Goal: Task Accomplishment & Management: Manage account settings

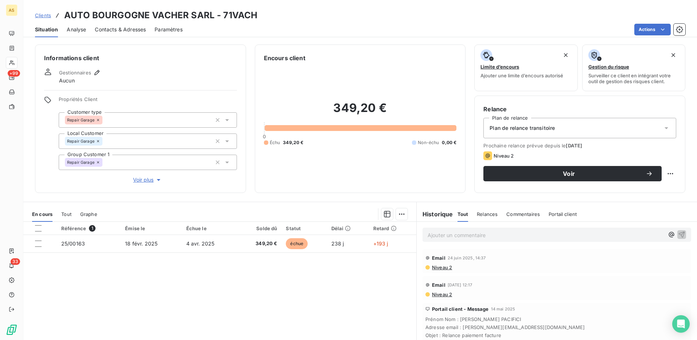
scroll to position [36, 0]
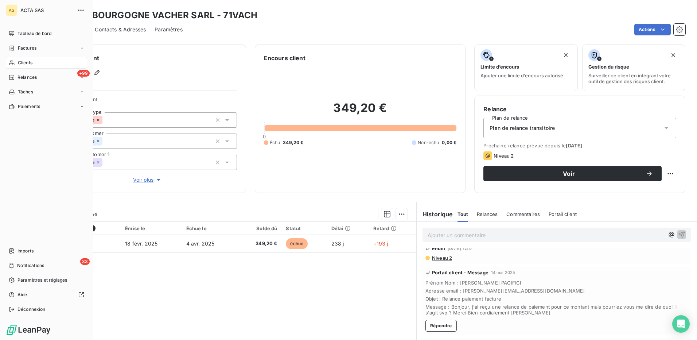
click at [21, 63] on span "Clients" at bounding box center [25, 62] width 15 height 7
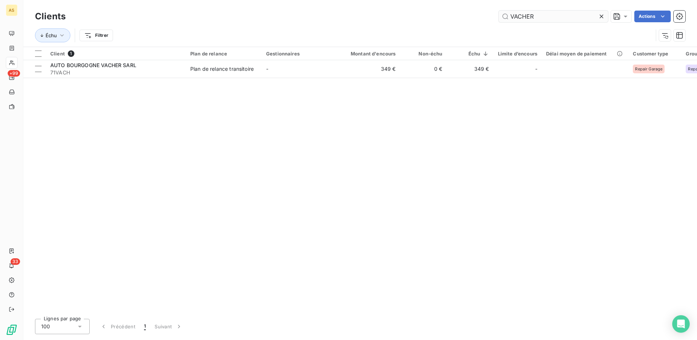
drag, startPoint x: 535, startPoint y: 15, endPoint x: 499, endPoint y: 18, distance: 36.9
click at [502, 18] on input "VACHER" at bounding box center [553, 17] width 109 height 12
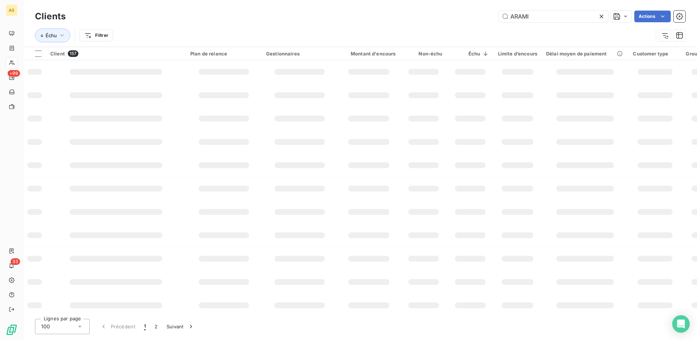
type input "ARAMI"
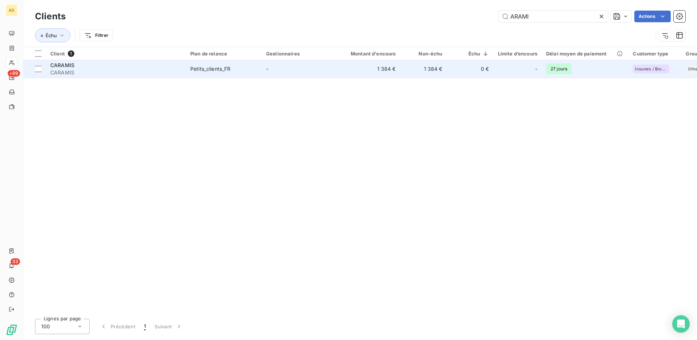
click at [221, 65] on div "Petits_clients_FR" at bounding box center [210, 68] width 40 height 7
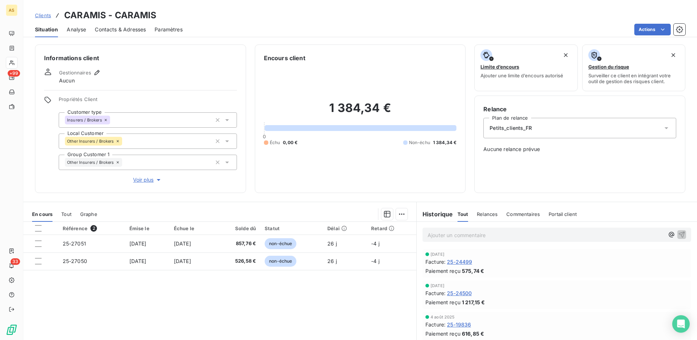
click at [165, 13] on div "Clients CARAMIS - CARAMIS" at bounding box center [360, 15] width 674 height 13
drag, startPoint x: 115, startPoint y: 14, endPoint x: 160, endPoint y: 15, distance: 44.9
click at [160, 15] on div "Clients CARAMIS - CARAMIS" at bounding box center [360, 15] width 674 height 13
copy h3 "CARAMIS"
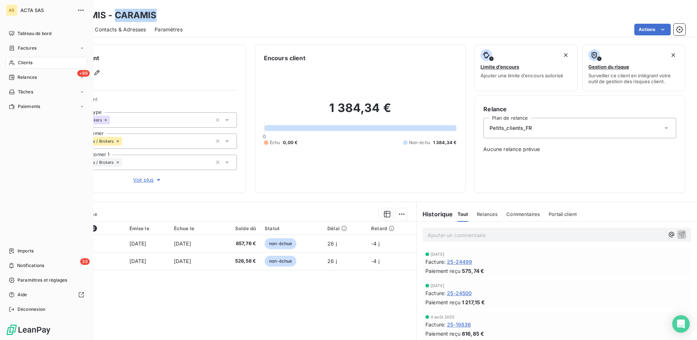
click at [20, 62] on span "Clients" at bounding box center [25, 62] width 15 height 7
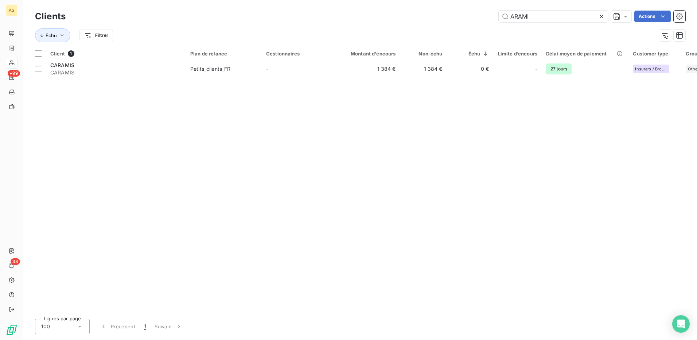
drag, startPoint x: 504, startPoint y: 23, endPoint x: 484, endPoint y: 25, distance: 19.8
click at [495, 24] on div "Clients ARAMI Actions Échu Filtrer" at bounding box center [360, 28] width 651 height 38
type input "SAIC"
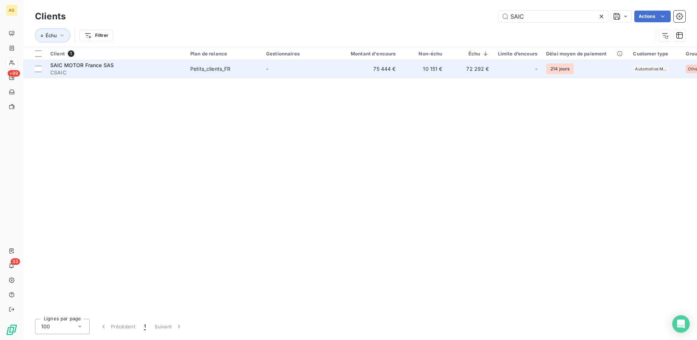
click at [188, 67] on td "Petits_clients_FR" at bounding box center [224, 69] width 76 height 18
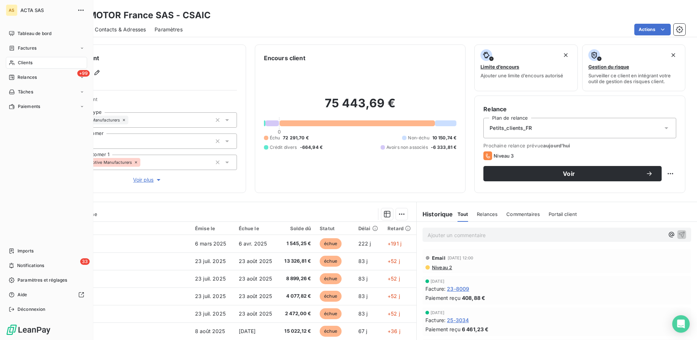
click at [23, 63] on span "Clients" at bounding box center [25, 62] width 15 height 7
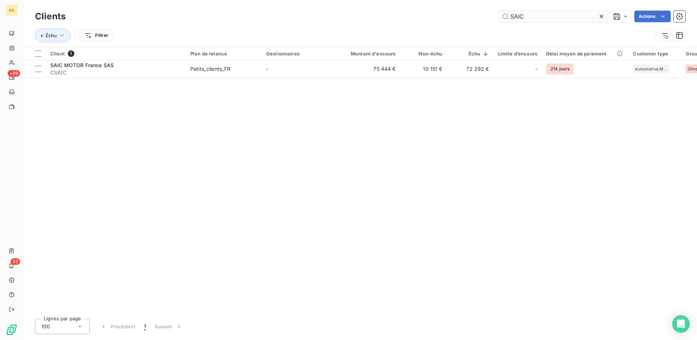
drag, startPoint x: 523, startPoint y: 14, endPoint x: 507, endPoint y: 17, distance: 16.3
click at [507, 17] on input "SAIC" at bounding box center [553, 17] width 109 height 12
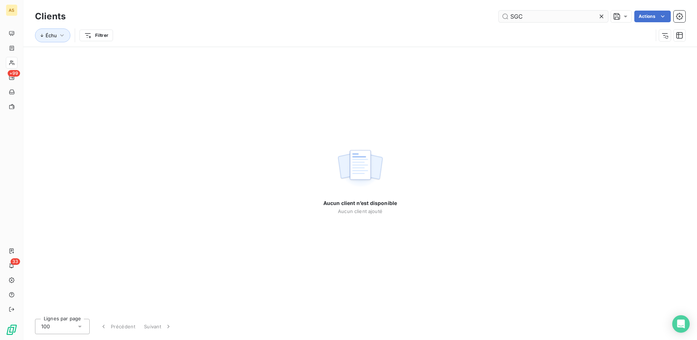
drag, startPoint x: 524, startPoint y: 18, endPoint x: 508, endPoint y: 20, distance: 16.3
click at [508, 20] on input "SGC" at bounding box center [553, 17] width 109 height 12
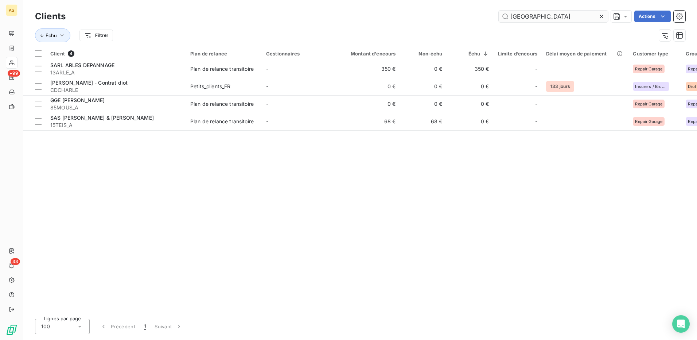
drag, startPoint x: 533, startPoint y: 17, endPoint x: 503, endPoint y: 18, distance: 29.6
click at [505, 18] on input "[GEOGRAPHIC_DATA]" at bounding box center [553, 17] width 109 height 12
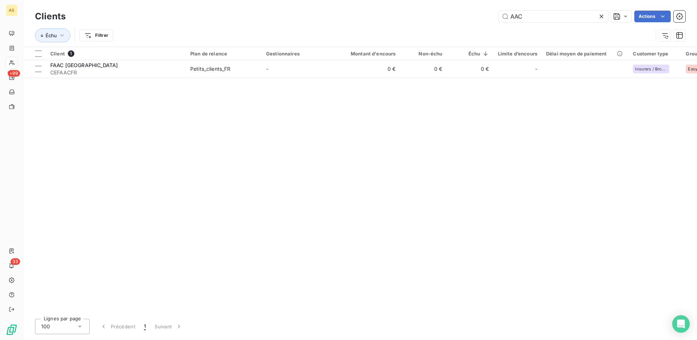
type input "AAC"
click at [601, 18] on icon at bounding box center [601, 16] width 7 height 7
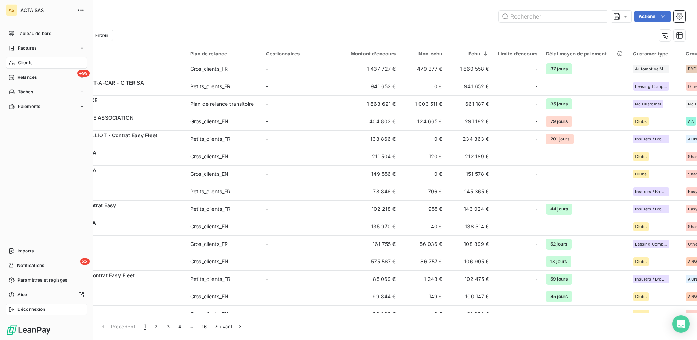
click at [37, 310] on span "Déconnexion" at bounding box center [32, 309] width 28 height 7
